Goal: Task Accomplishment & Management: Complete application form

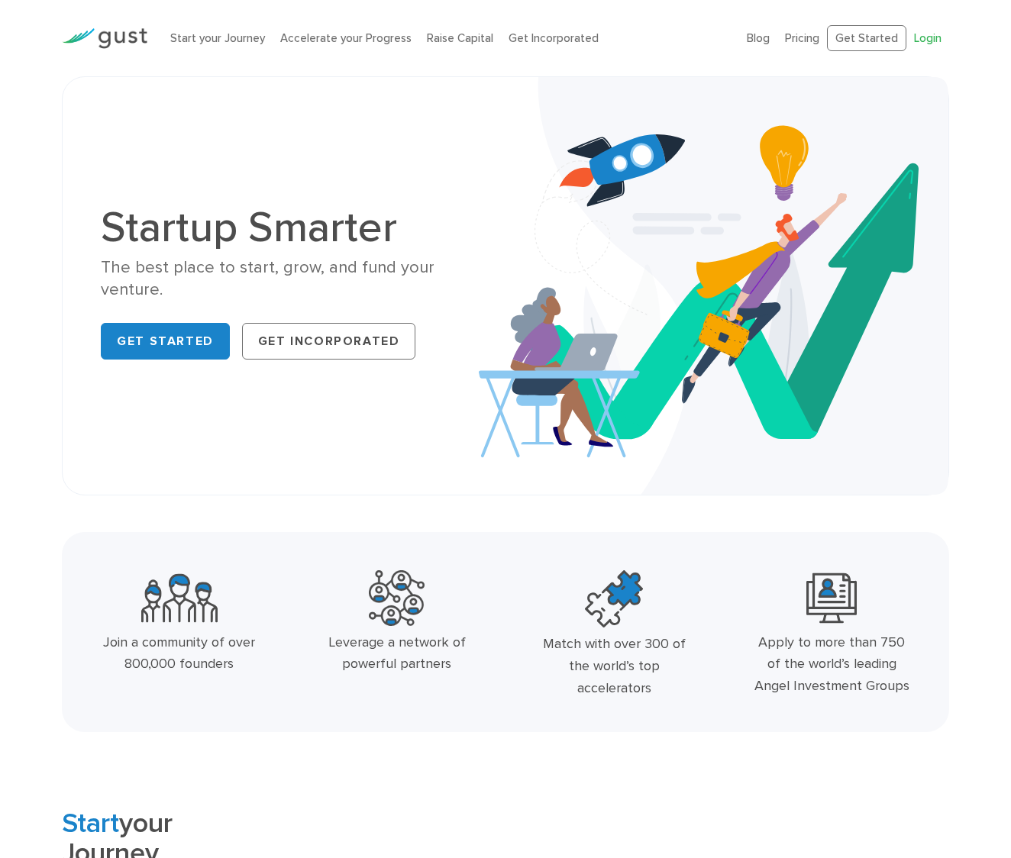
click at [925, 42] on link "Login" at bounding box center [927, 38] width 27 height 14
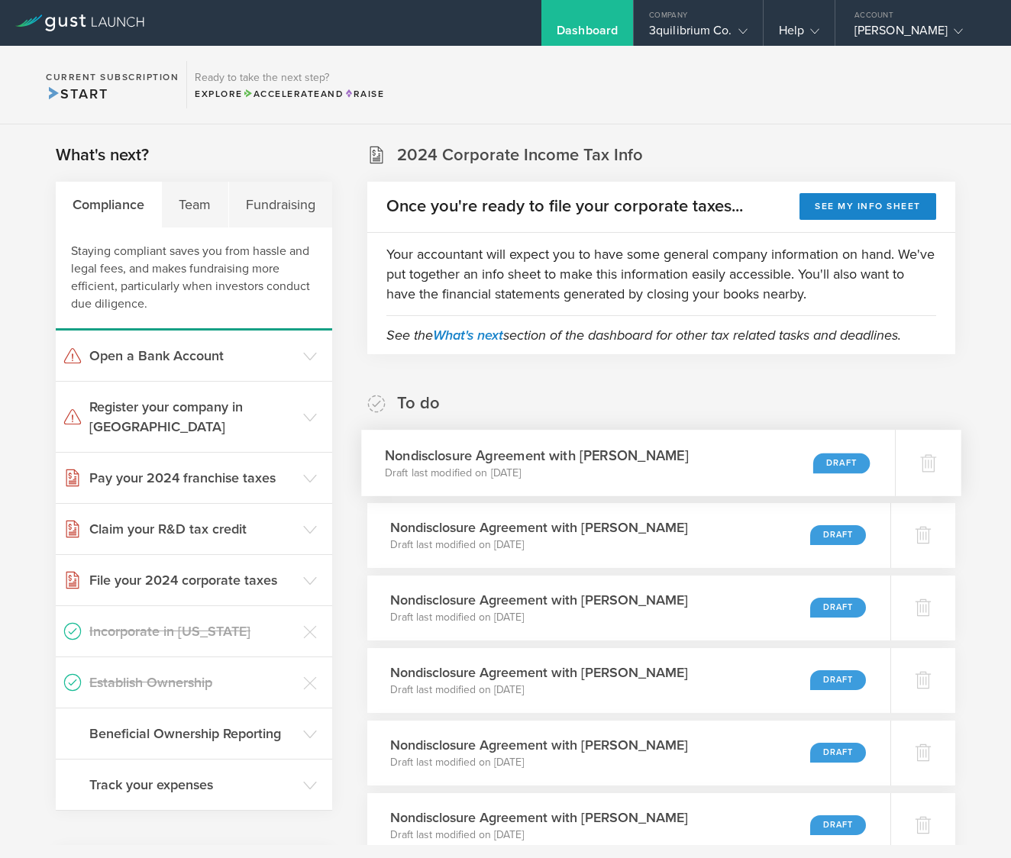
click at [826, 463] on div "Draft" at bounding box center [841, 463] width 57 height 21
click at [193, 220] on div "Team" at bounding box center [195, 205] width 66 height 46
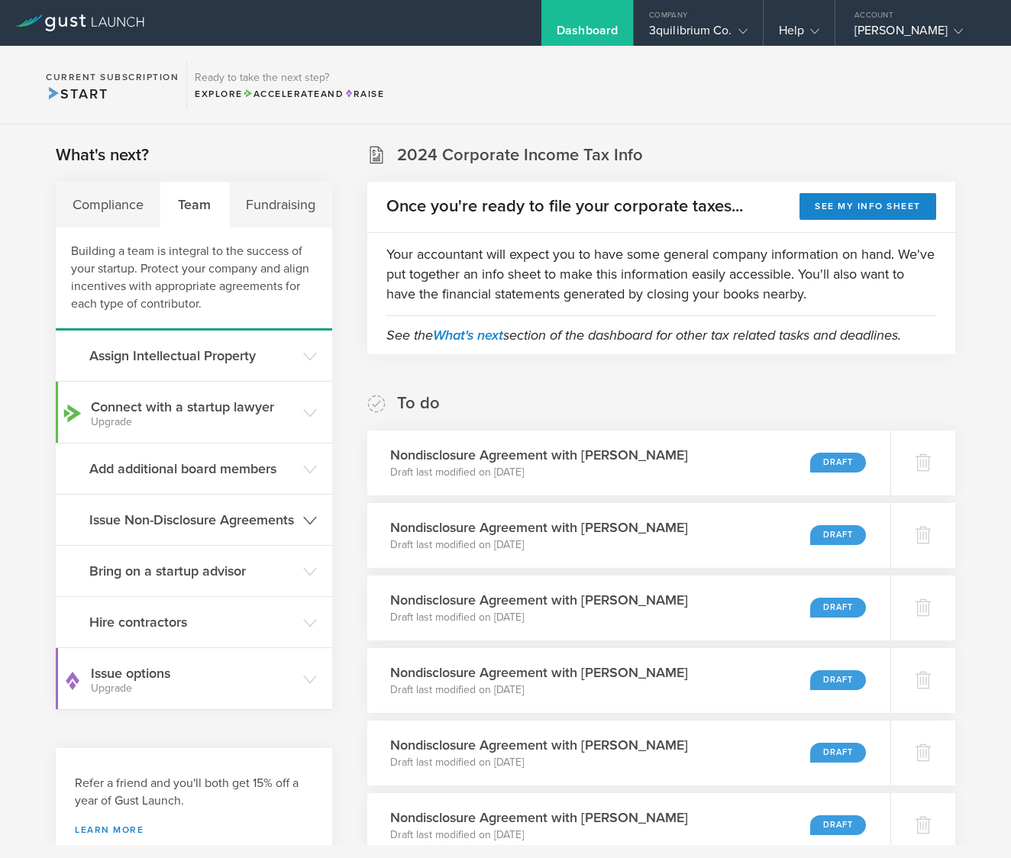
click at [178, 525] on h3 "Issue Non-Disclosure Agreements" at bounding box center [192, 520] width 206 height 20
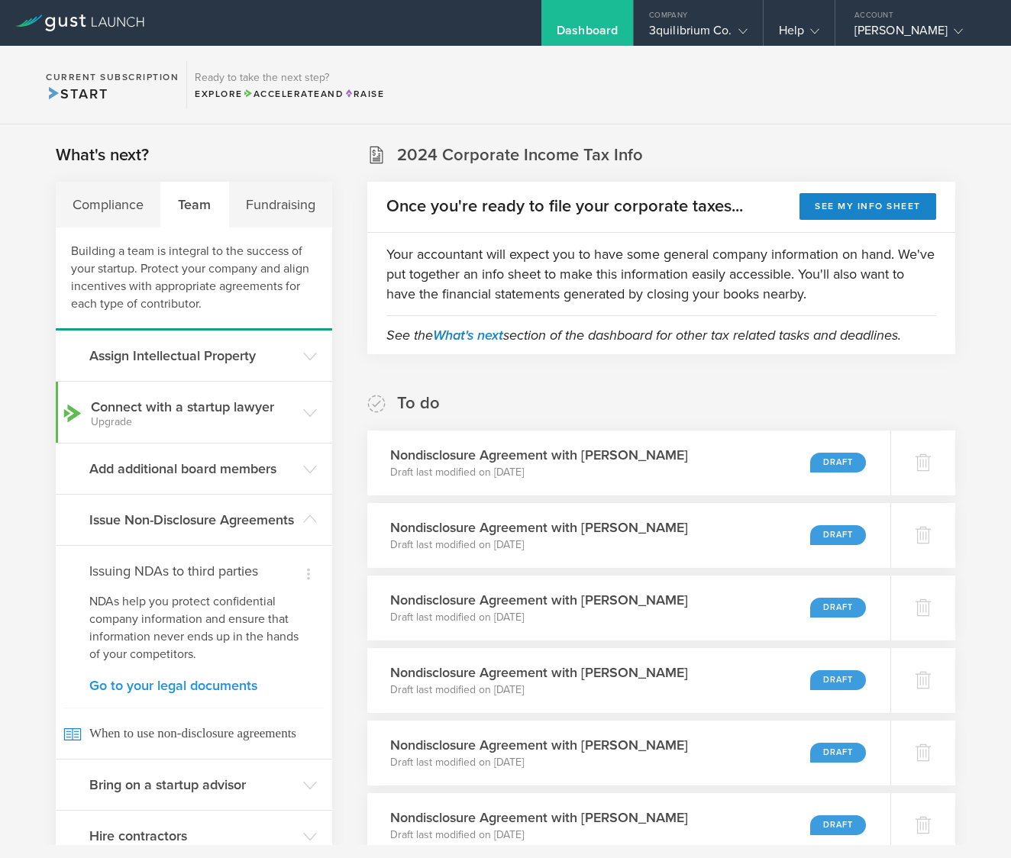
click at [185, 693] on link "Go to your legal documents" at bounding box center [193, 686] width 209 height 14
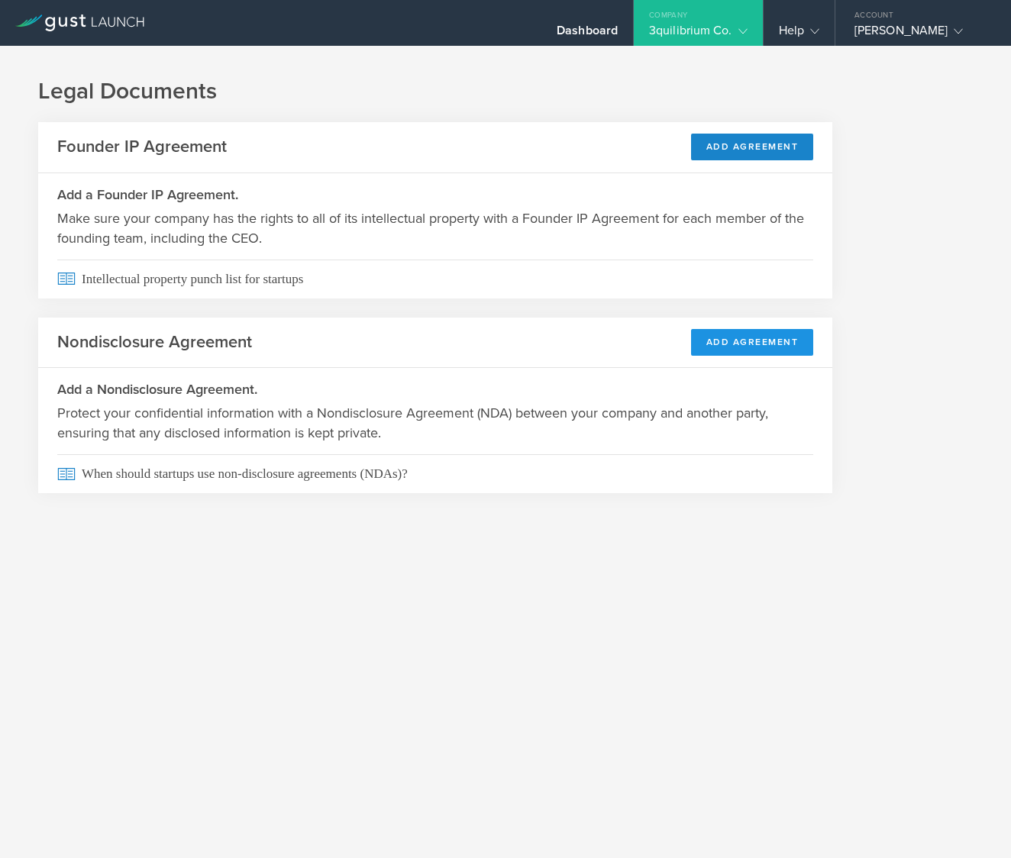
click at [751, 350] on button "Add Agreement" at bounding box center [752, 342] width 123 height 27
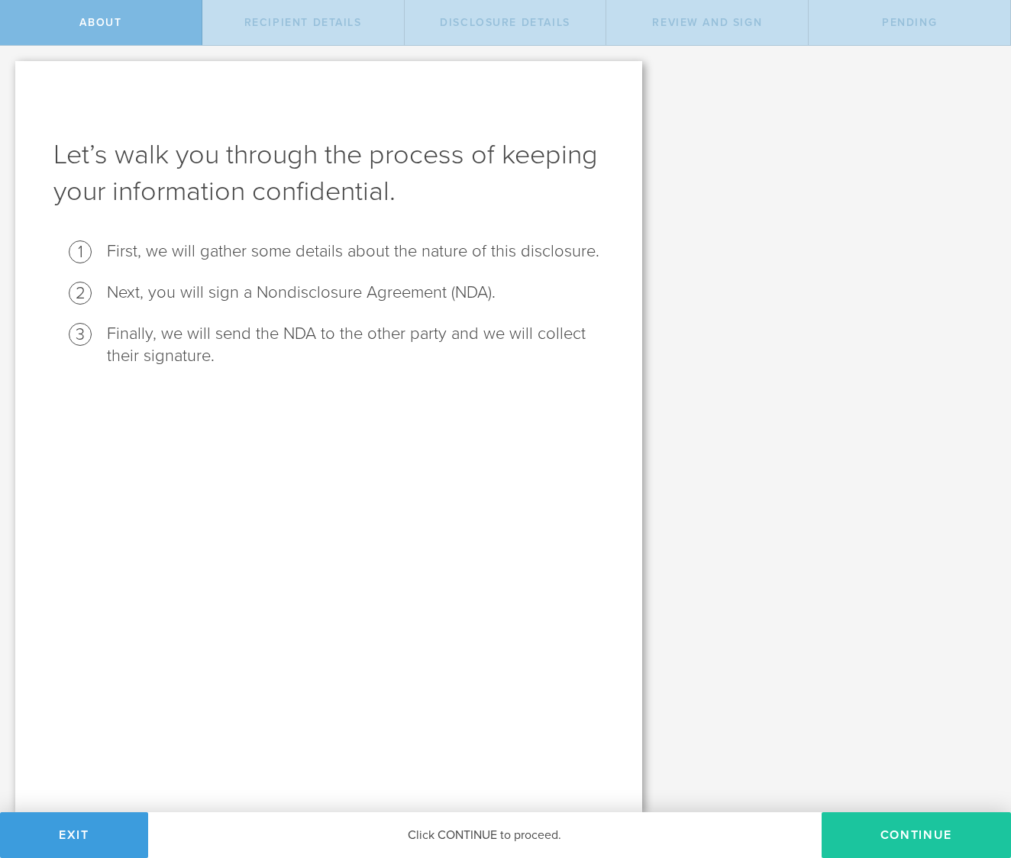
click at [912, 835] on button "Continue" at bounding box center [916, 835] width 189 height 46
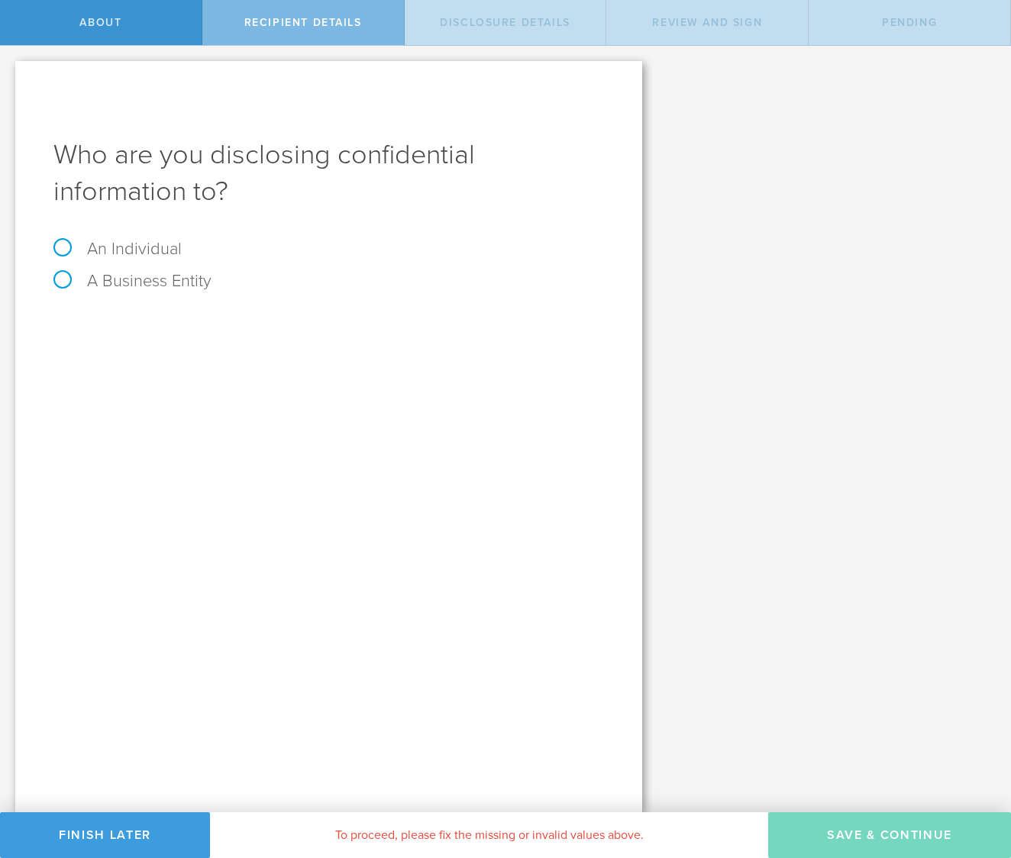
click at [131, 253] on label "An Individual" at bounding box center [117, 249] width 128 height 20
click at [10, 70] on input "An Individual" at bounding box center [5, 58] width 10 height 24
radio input "true"
click at [234, 315] on input "text" at bounding box center [386, 323] width 436 height 23
type input "[PERSON_NAME]"
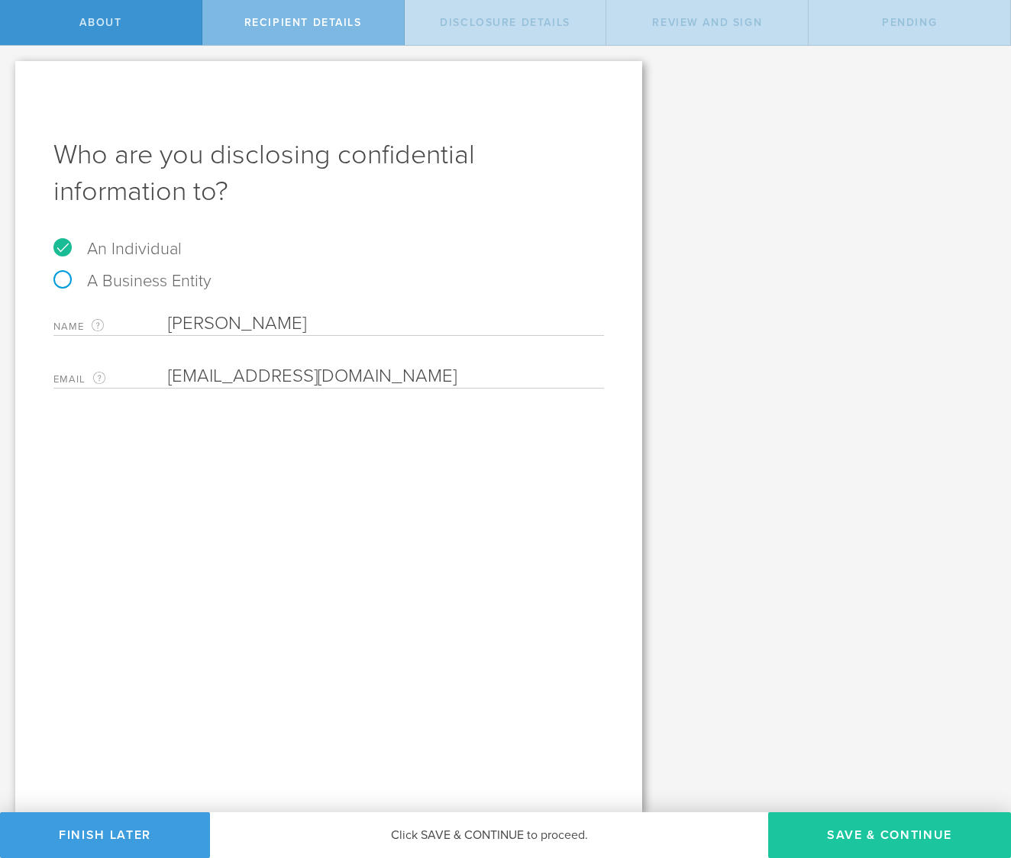
type input "[EMAIL_ADDRESS][DOMAIN_NAME]"
click at [843, 838] on button "Save & Continue" at bounding box center [889, 835] width 243 height 46
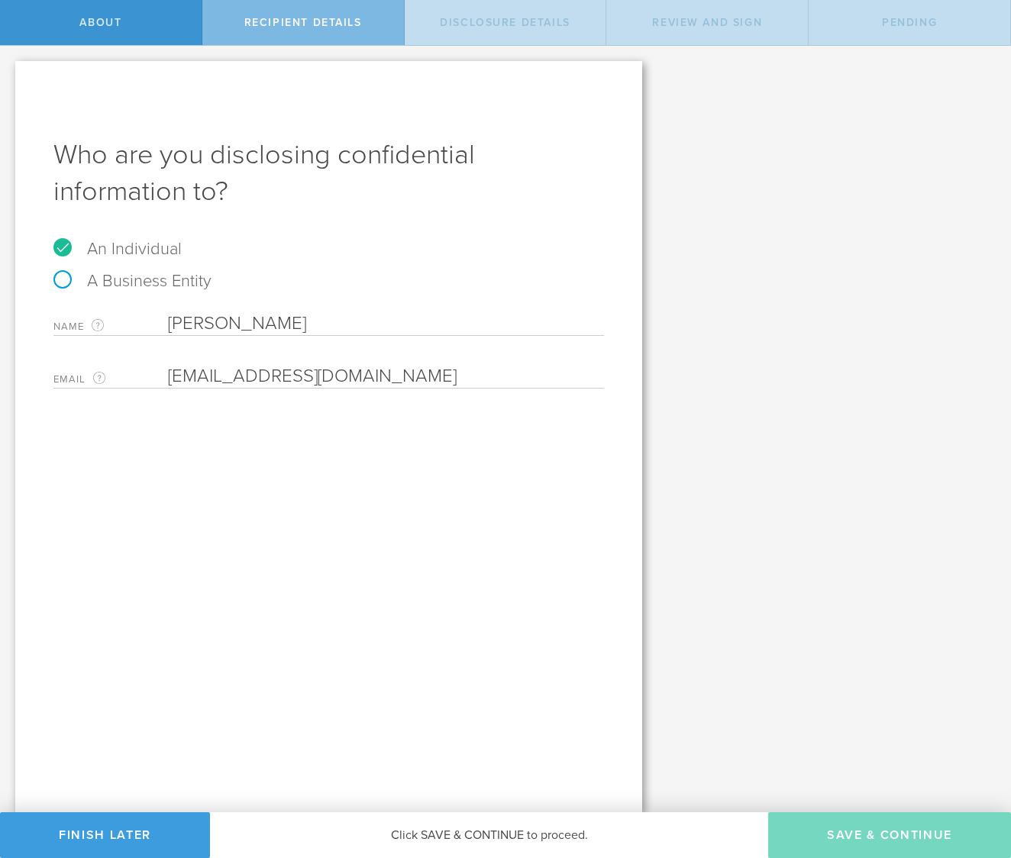
select select "string:5 years"
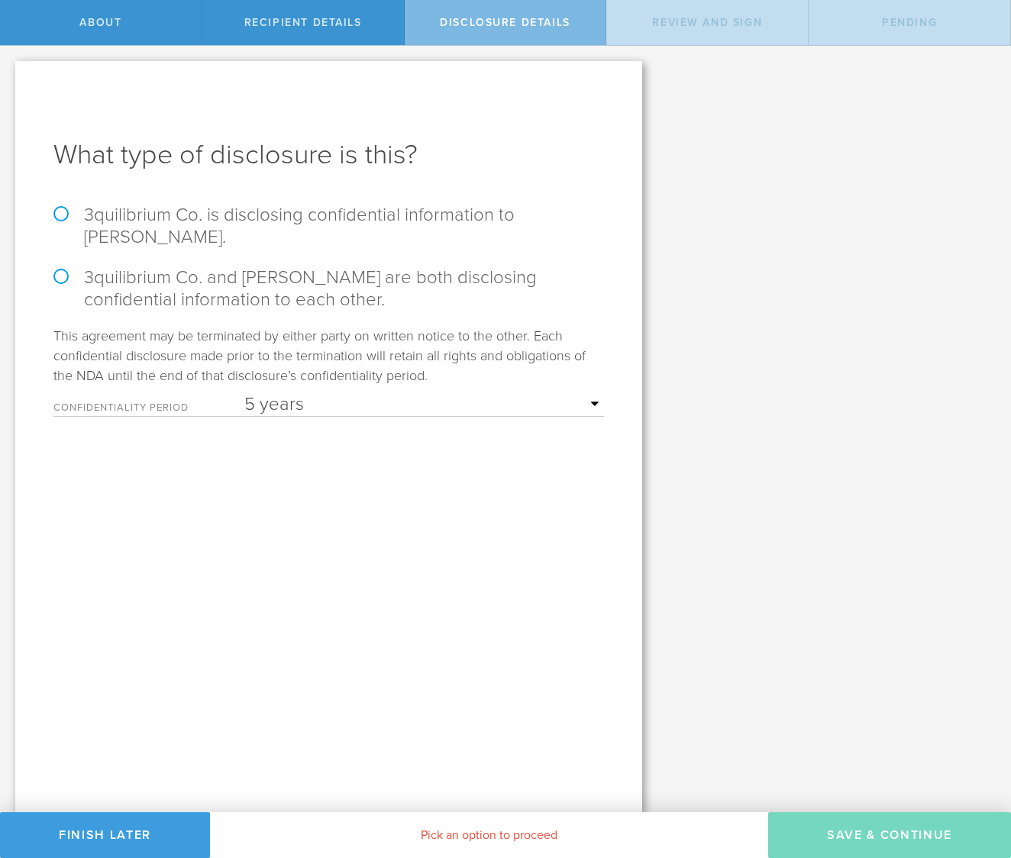
click at [318, 226] on label "3quilibrium Co. is disclosing confidential information to [PERSON_NAME]." at bounding box center [328, 226] width 551 height 44
click at [10, 78] on input "3quilibrium Co. is disclosing confidential information to [PERSON_NAME]." at bounding box center [5, 62] width 10 height 32
radio input "true"
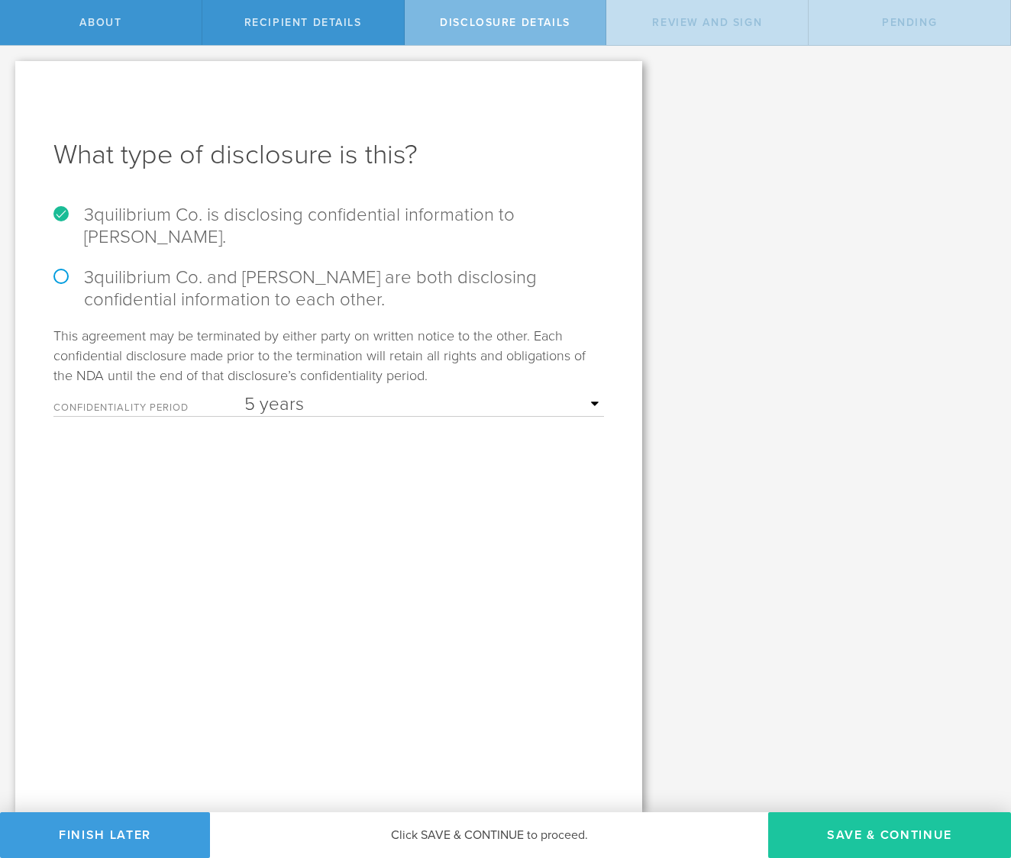
click at [883, 836] on button "Save & Continue" at bounding box center [889, 835] width 243 height 46
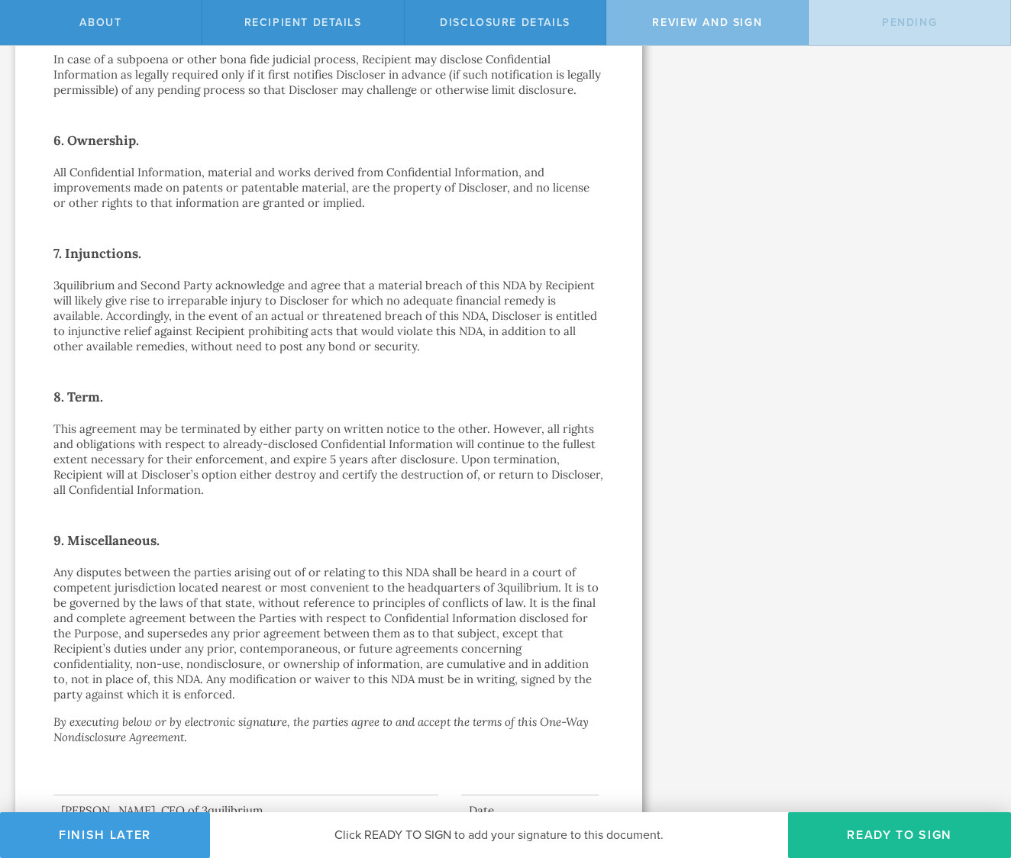
scroll to position [1065, 0]
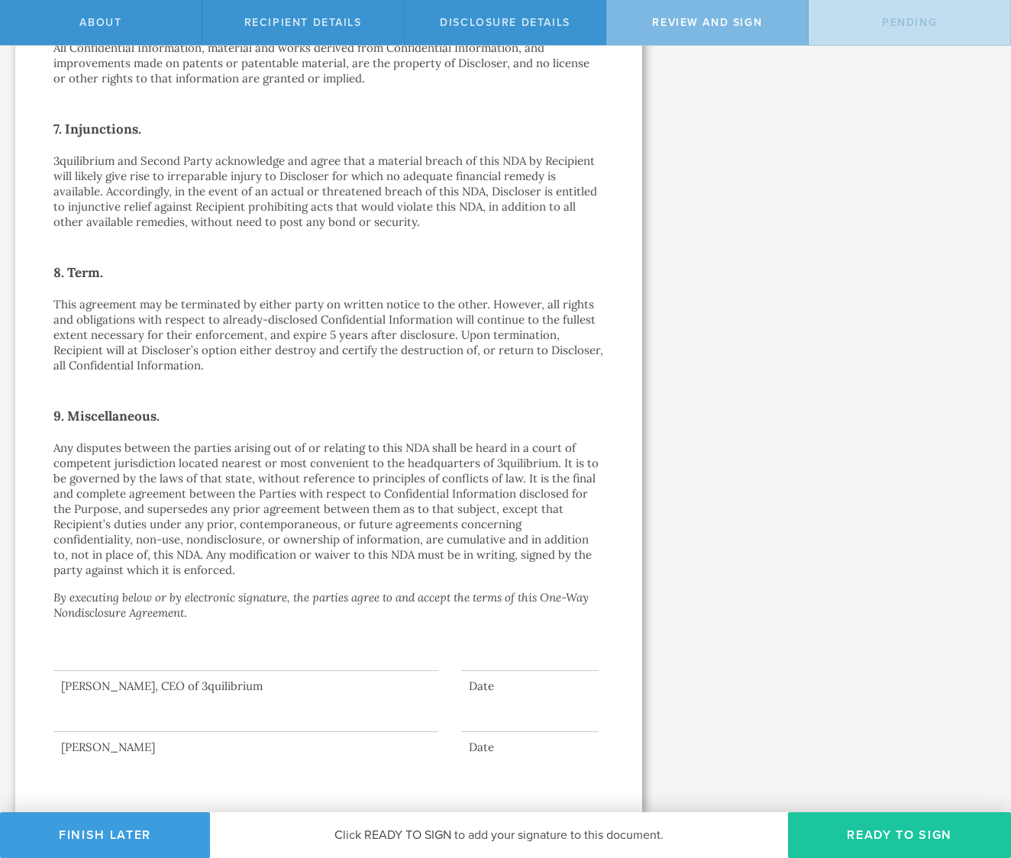
click at [880, 828] on button "Ready to Sign" at bounding box center [899, 835] width 223 height 46
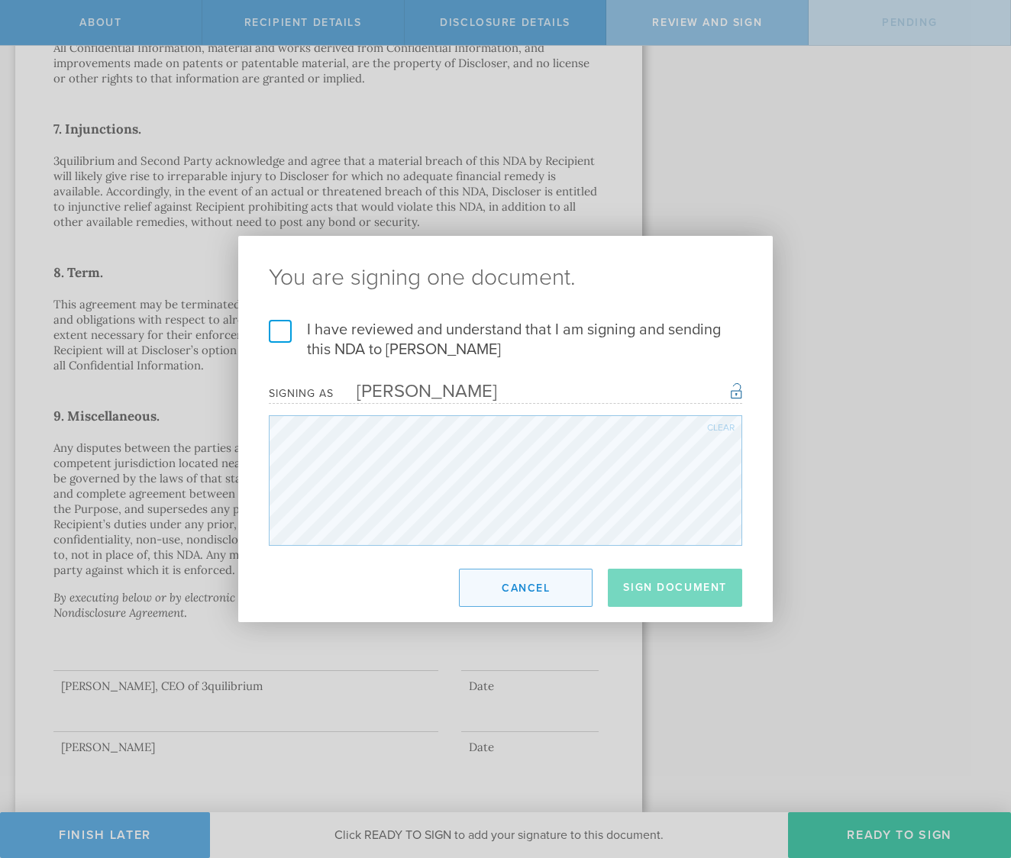
click at [532, 598] on button "Cancel" at bounding box center [526, 588] width 134 height 38
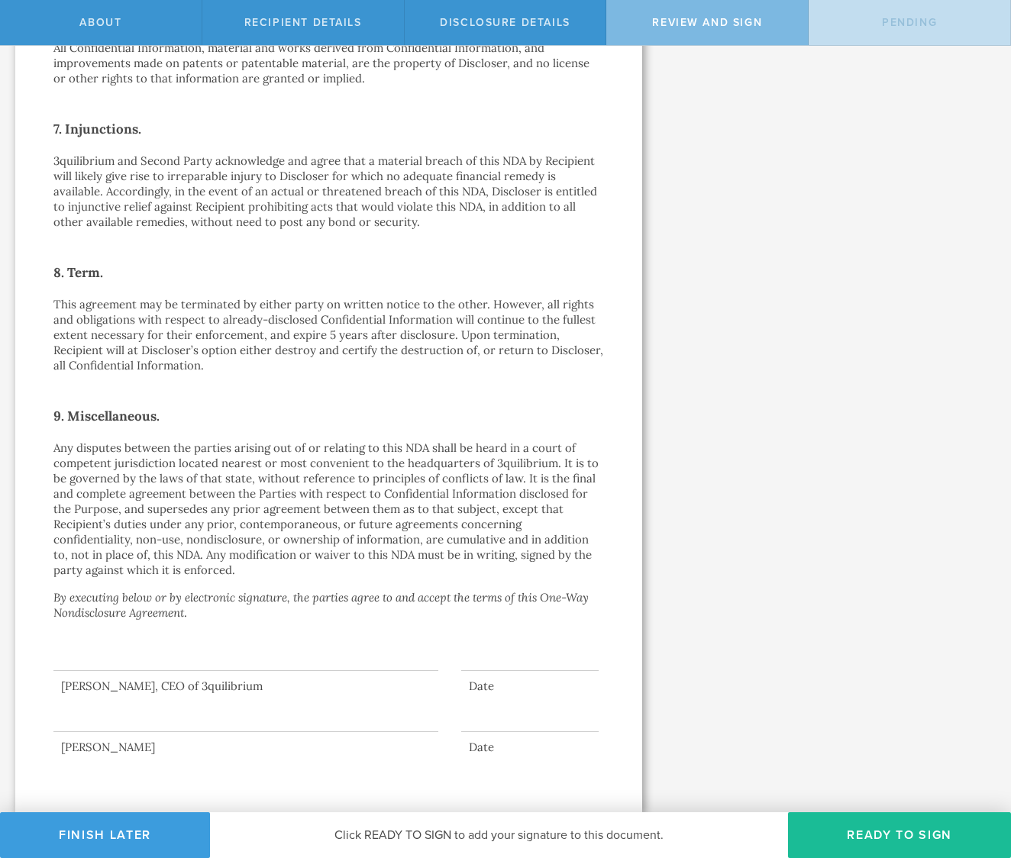
scroll to position [0, 0]
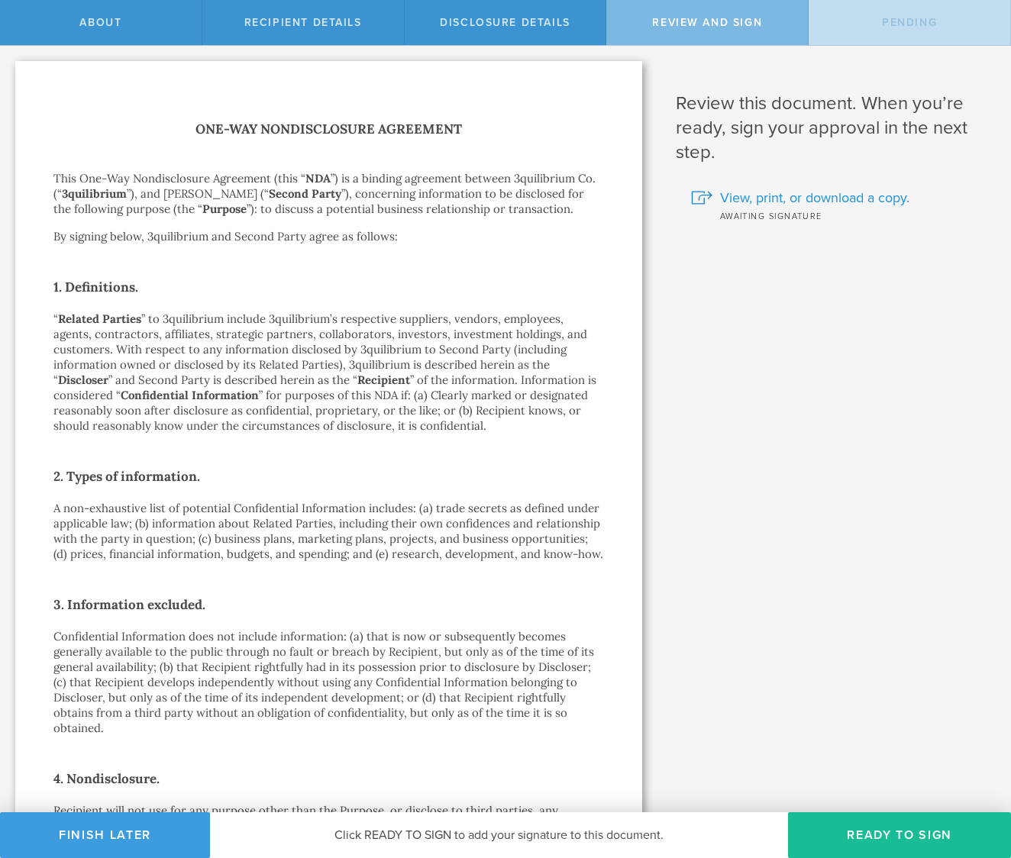
click at [756, 199] on span "View, print, or download a copy." at bounding box center [814, 198] width 189 height 20
